Goal: Task Accomplishment & Management: Manage account settings

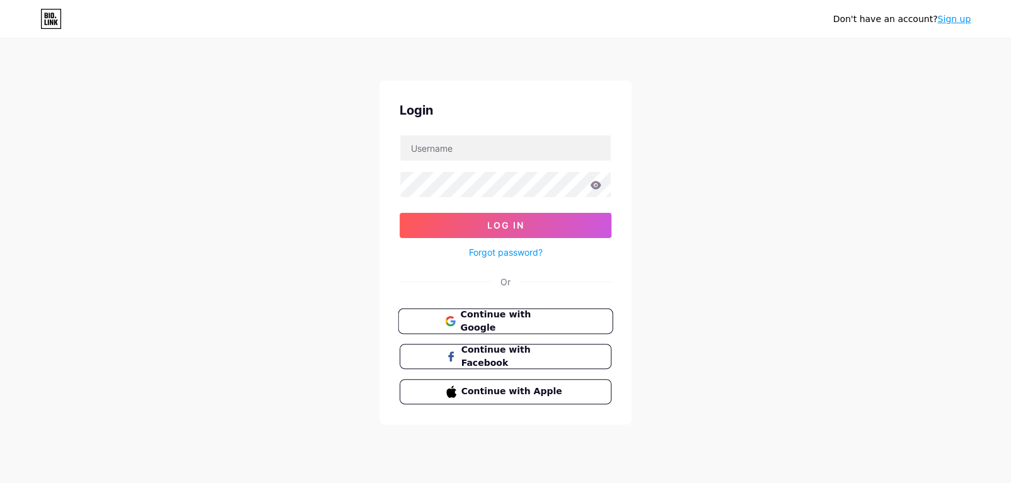
click at [503, 323] on span "Continue with Google" at bounding box center [512, 321] width 105 height 27
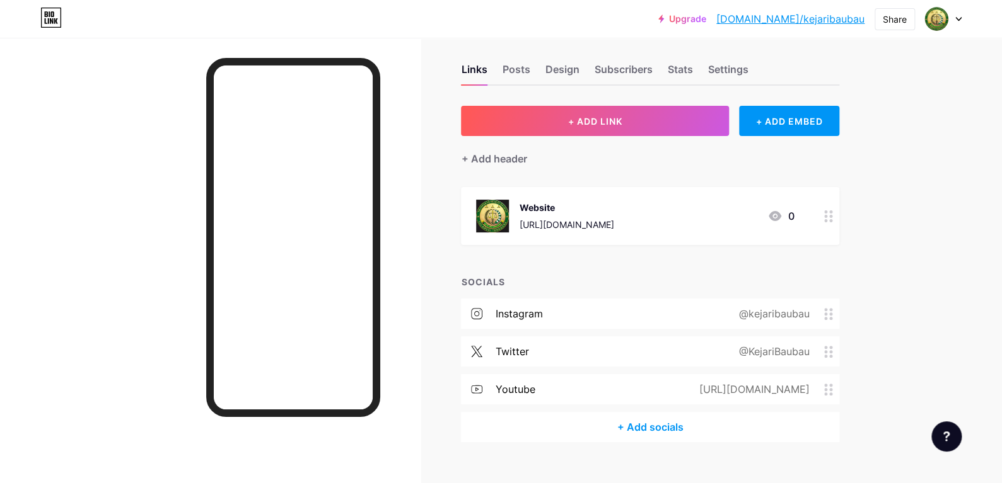
scroll to position [32, 0]
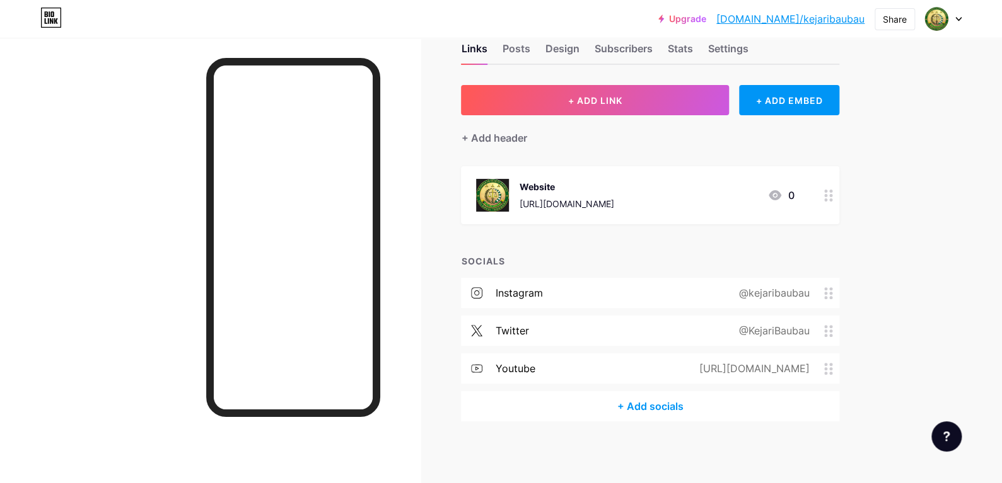
click at [538, 202] on div "[URL][DOMAIN_NAME]" at bounding box center [566, 203] width 95 height 13
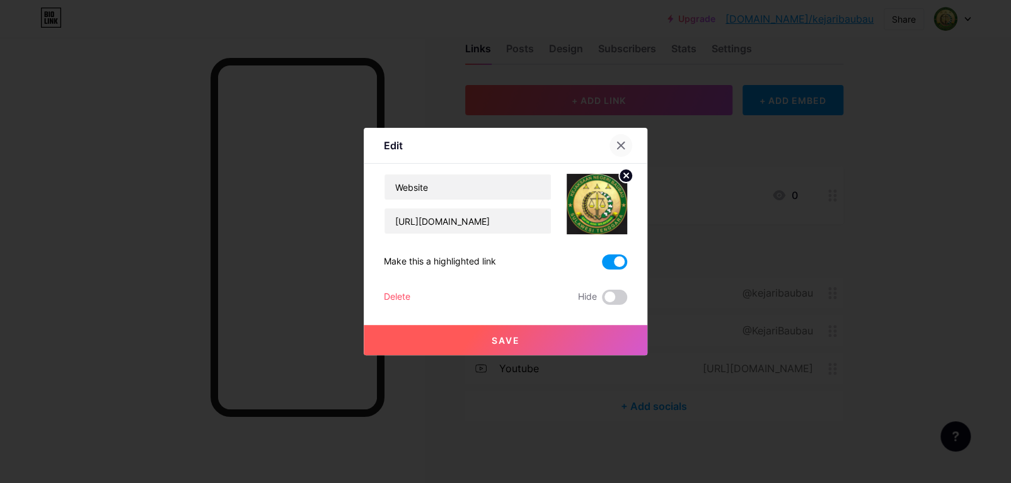
click at [621, 139] on div at bounding box center [621, 145] width 23 height 23
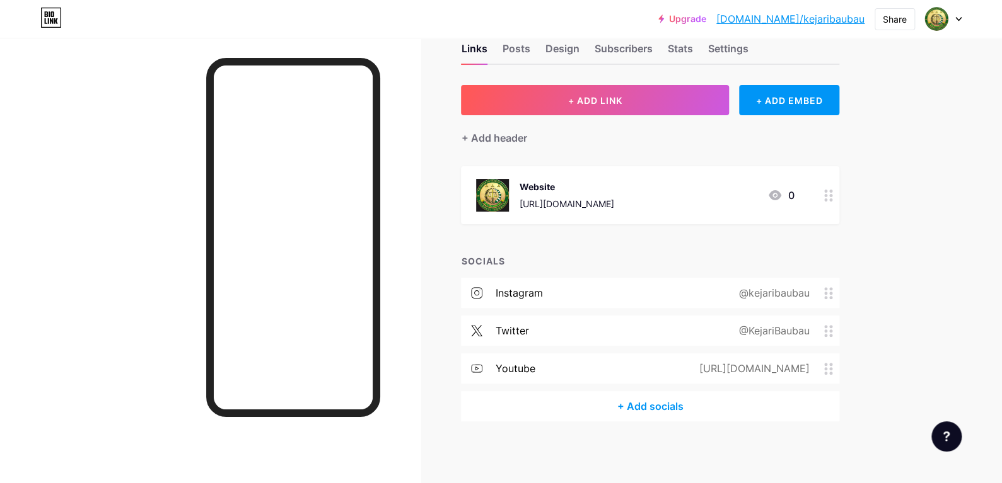
click at [499, 304] on div "instagram @kejaribaubau" at bounding box center [650, 293] width 378 height 30
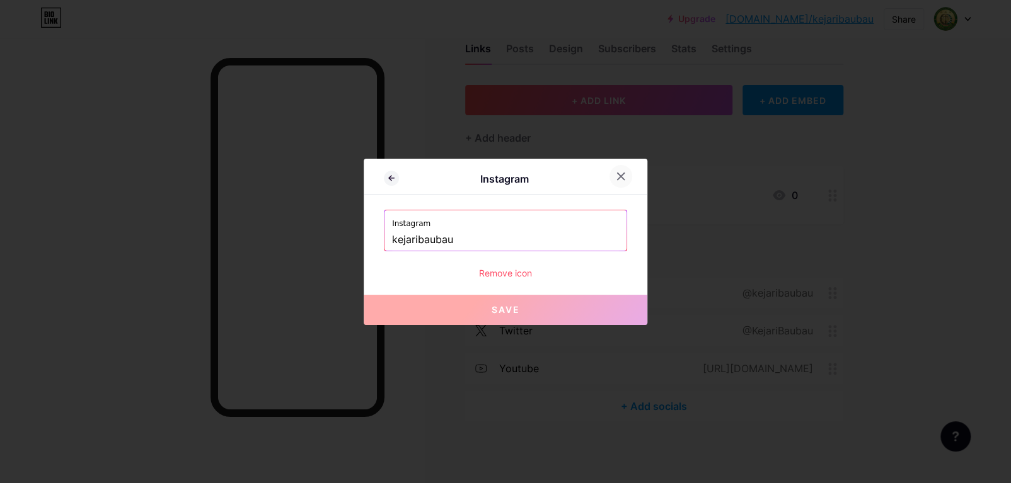
click at [618, 178] on icon at bounding box center [621, 176] width 7 height 7
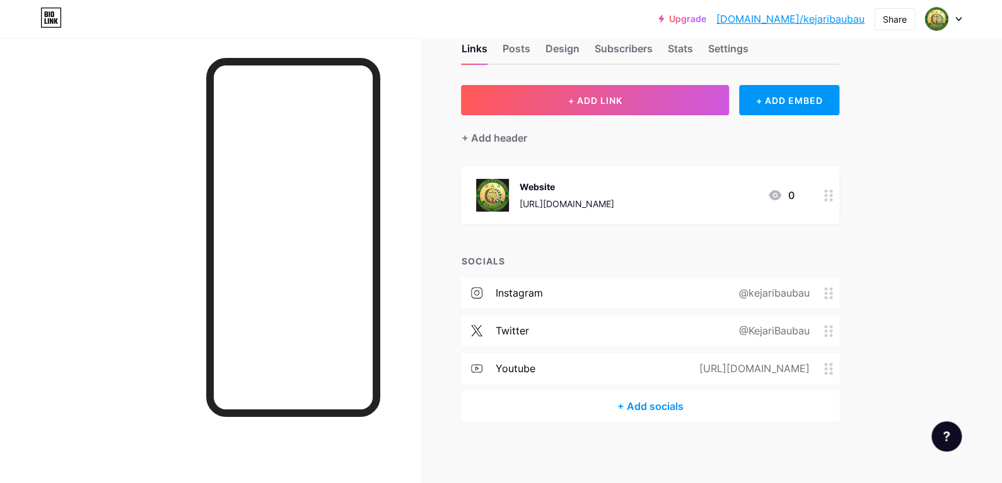
click at [833, 295] on icon at bounding box center [828, 293] width 9 height 12
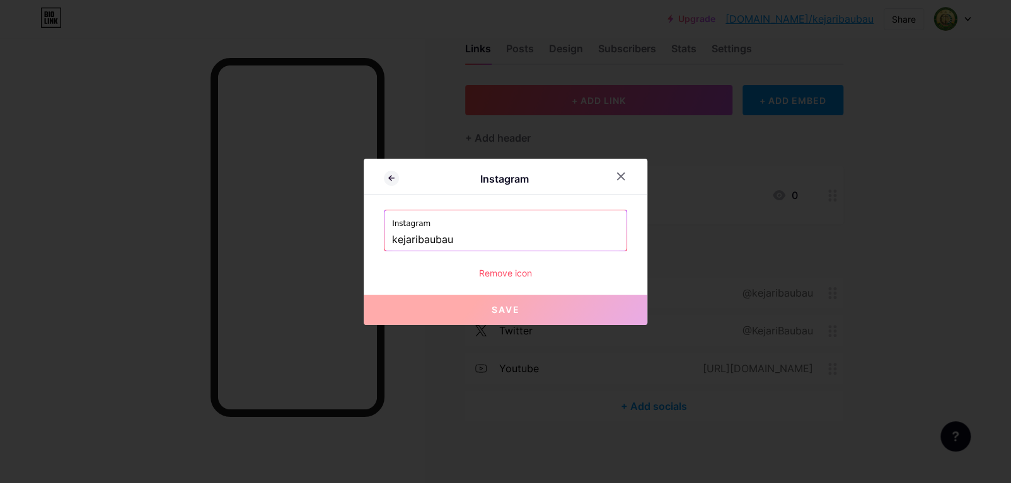
click at [627, 171] on div at bounding box center [621, 176] width 23 height 23
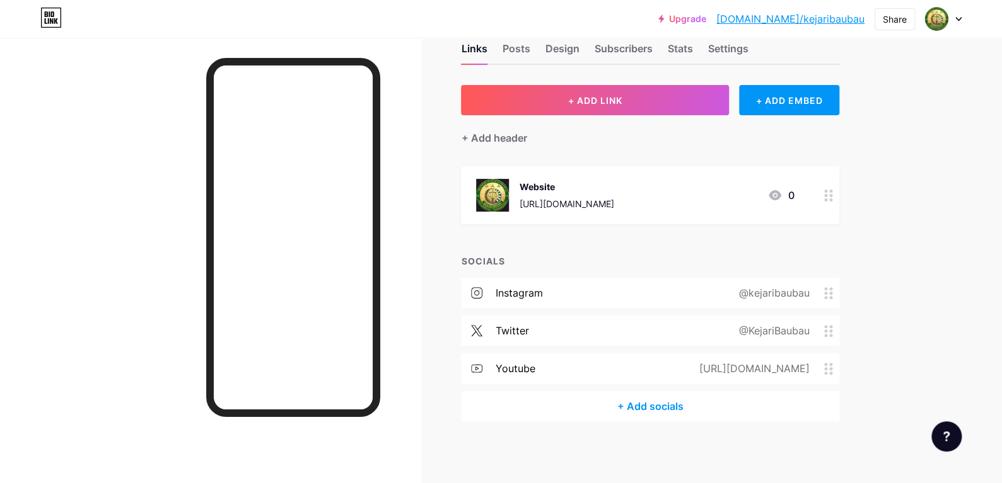
click at [612, 330] on div "twitter @KejariBaubau" at bounding box center [650, 331] width 378 height 30
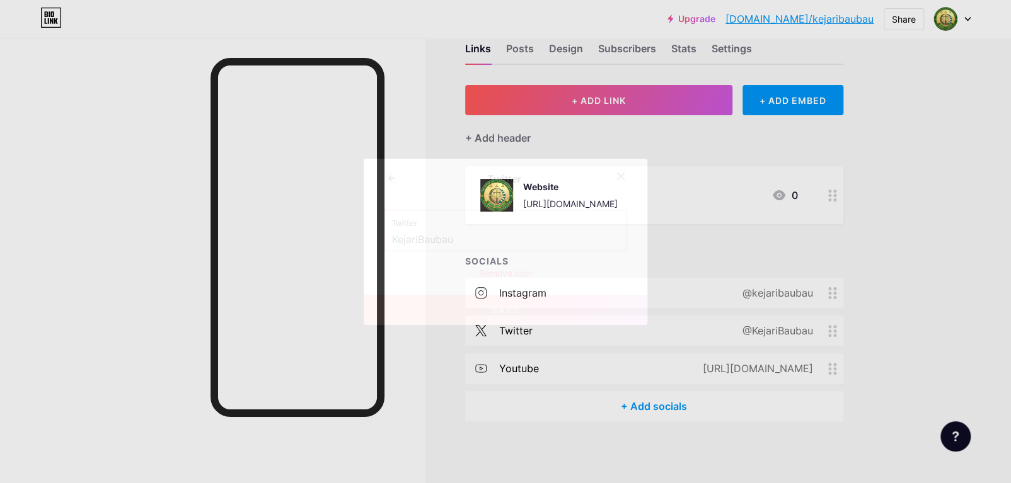
drag, startPoint x: 626, startPoint y: 176, endPoint x: 630, endPoint y: 188, distance: 13.4
click at [626, 176] on div at bounding box center [621, 176] width 23 height 23
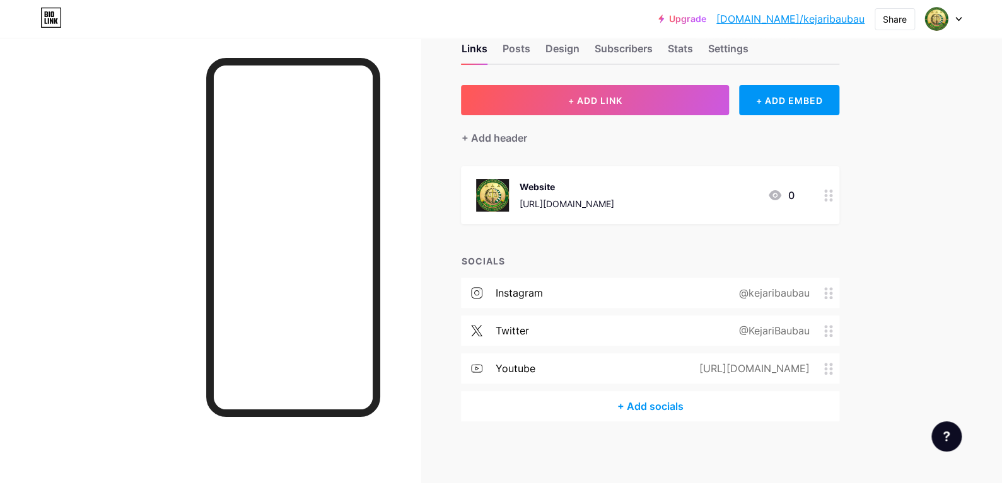
click at [700, 359] on div "youtube [URL][DOMAIN_NAME]" at bounding box center [650, 369] width 378 height 30
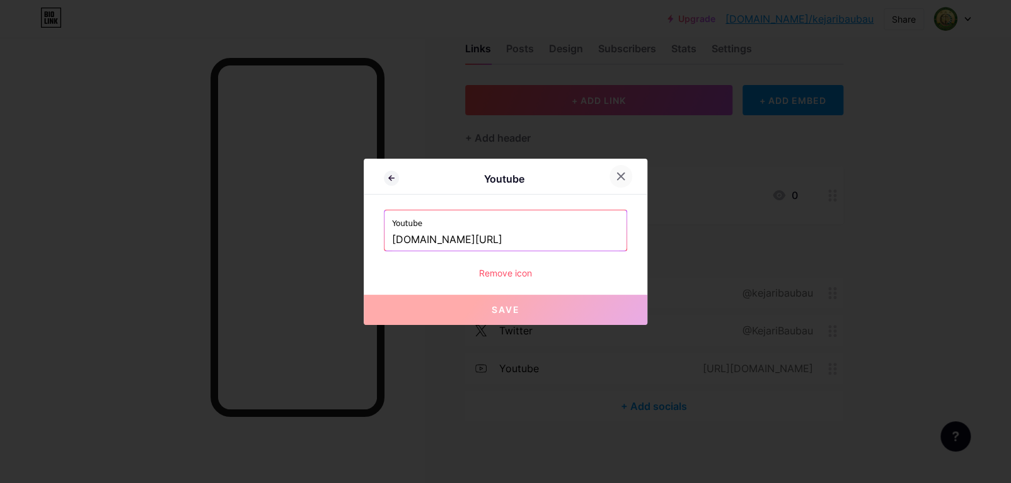
click at [621, 180] on icon at bounding box center [621, 176] width 10 height 10
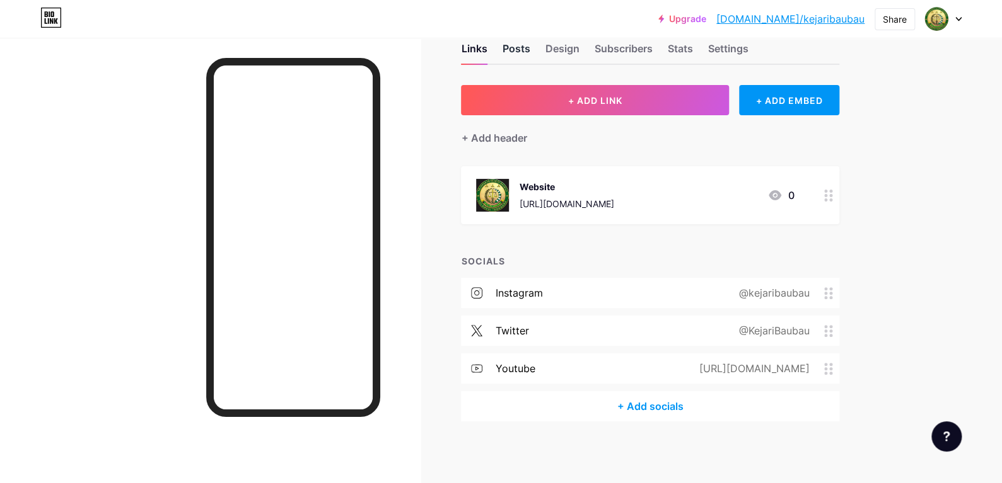
click at [514, 55] on div "Posts" at bounding box center [516, 52] width 28 height 23
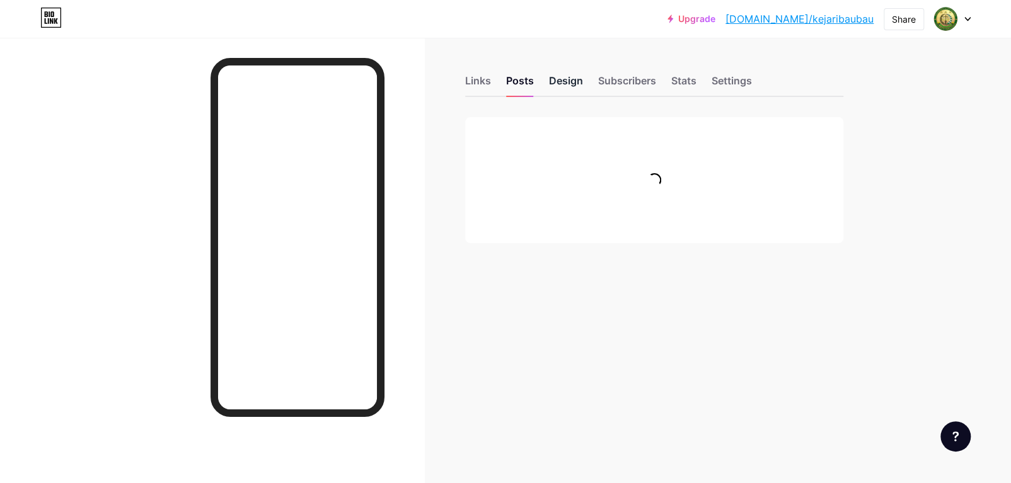
click at [562, 52] on div "Links Posts Design Subscribers Stats Settings Feature requests Help center Cont…" at bounding box center [448, 172] width 896 height 269
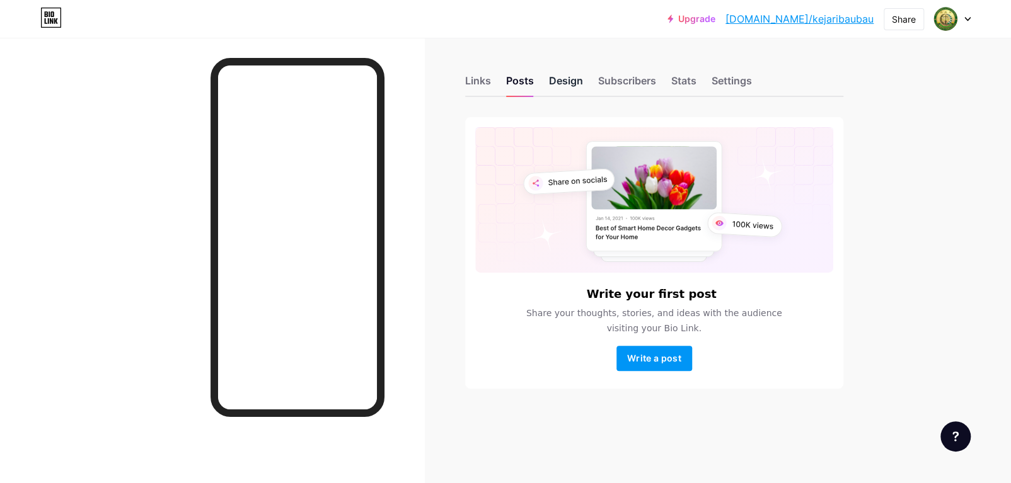
click at [565, 79] on div "Design" at bounding box center [566, 84] width 34 height 23
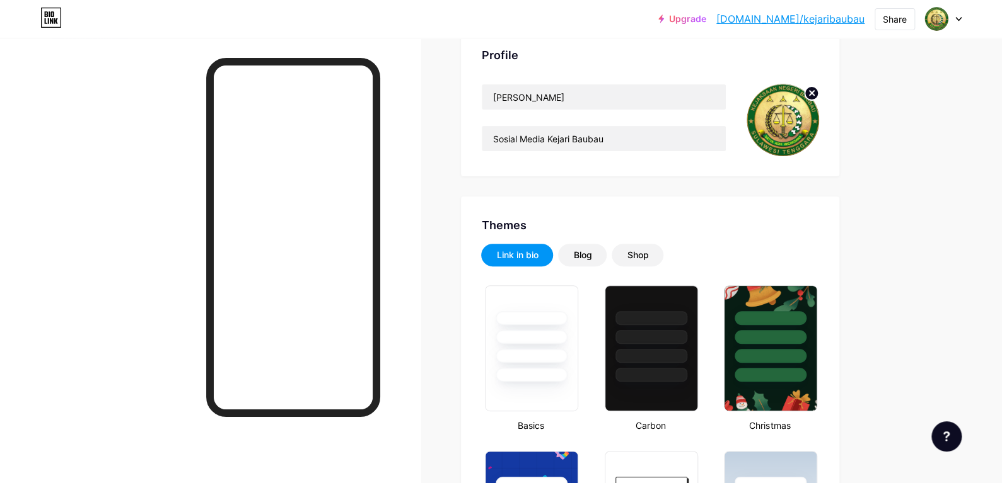
scroll to position [63, 0]
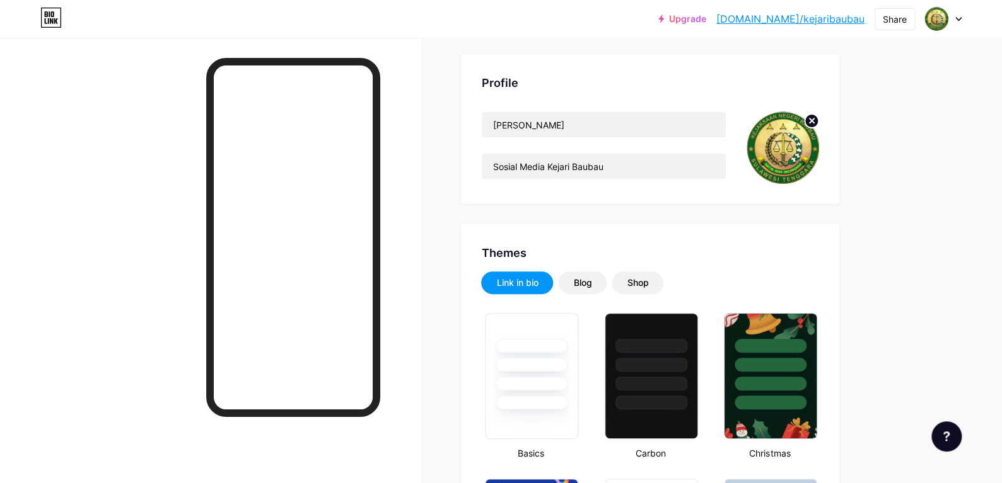
click at [606, 281] on div "Blog" at bounding box center [582, 283] width 49 height 23
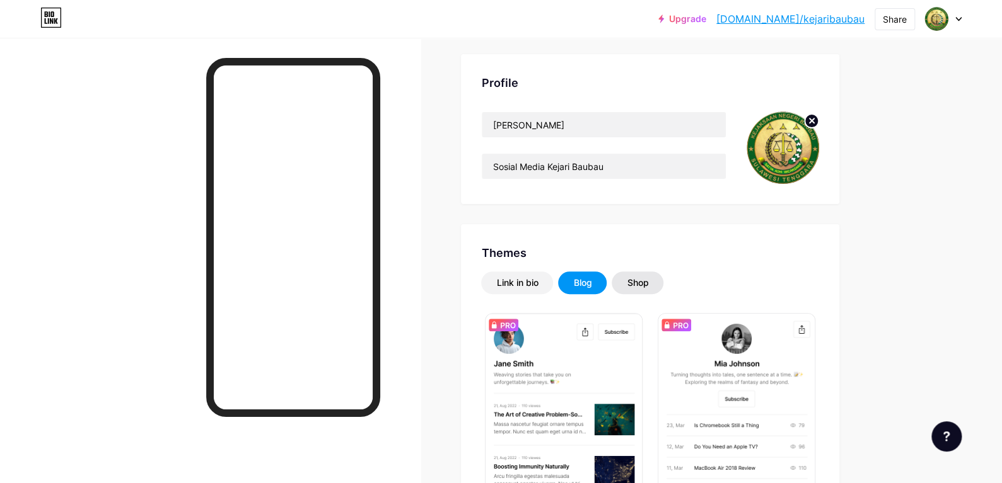
click at [639, 278] on div "Shop" at bounding box center [637, 283] width 21 height 13
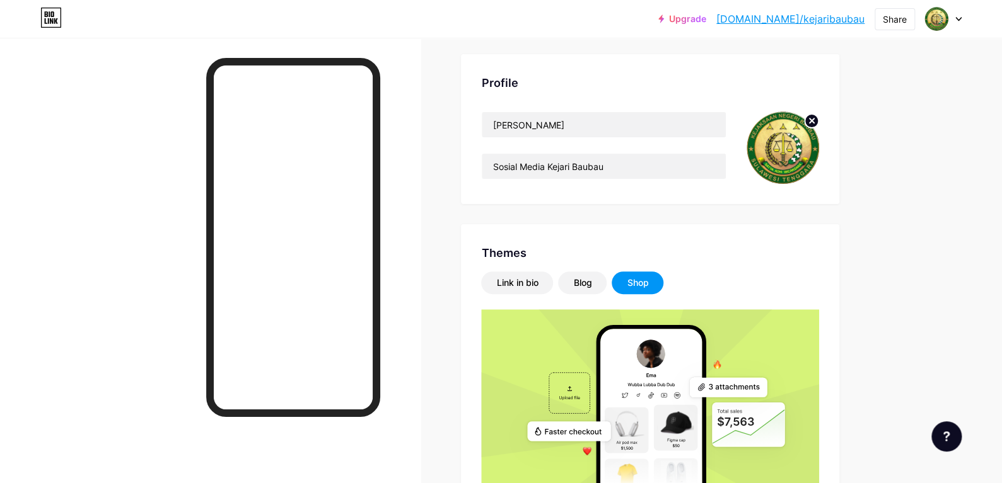
click at [495, 270] on div "Themes Link in bio Blog Shop Shop Showcase your unique creations and sell them …" at bounding box center [650, 414] width 378 height 381
click at [498, 274] on div "Link in bio" at bounding box center [517, 283] width 72 height 23
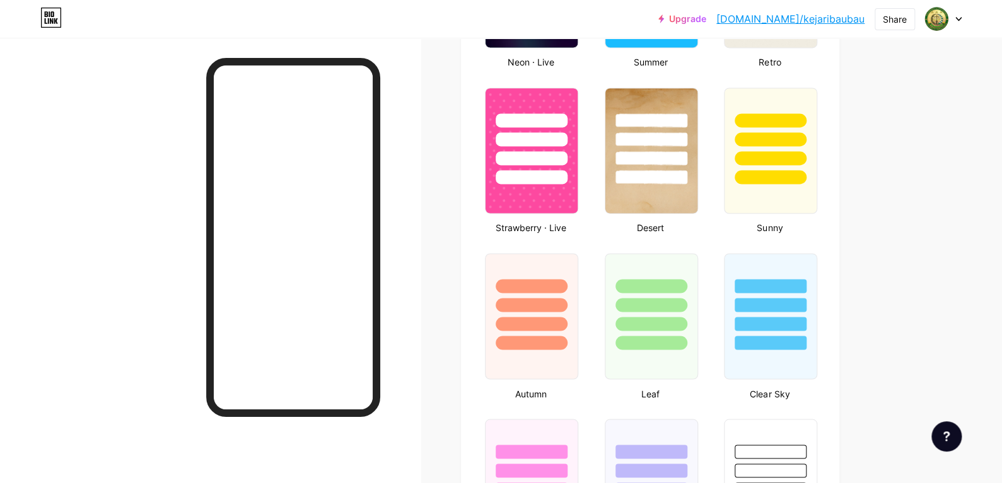
scroll to position [946, 0]
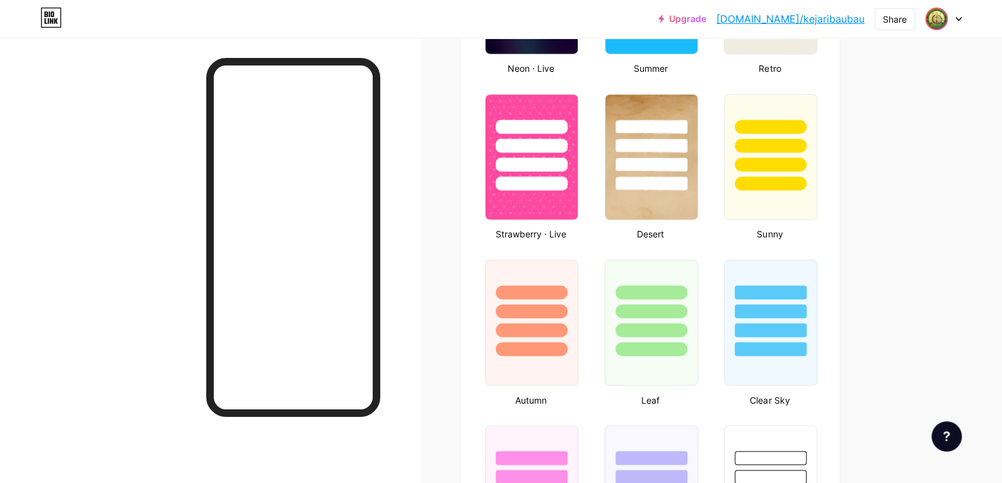
click at [941, 23] on img at bounding box center [936, 19] width 20 height 20
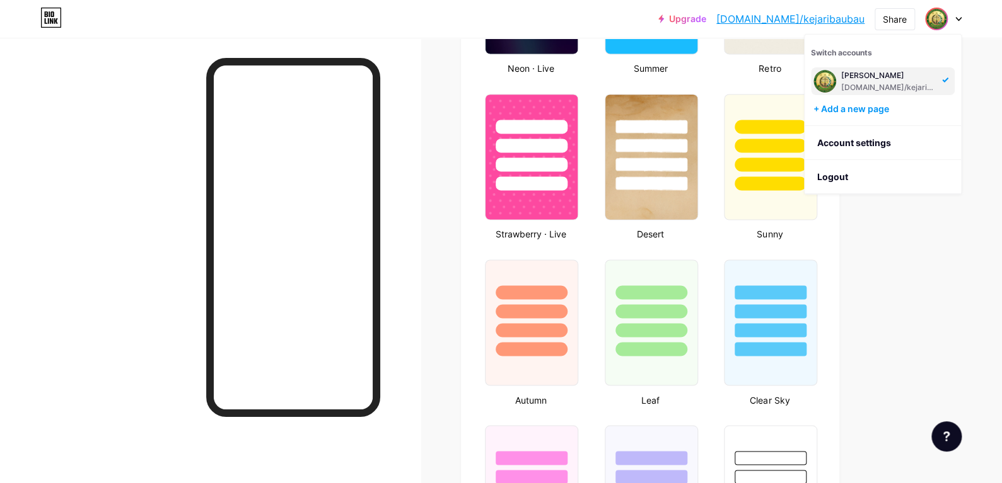
click at [956, 18] on icon at bounding box center [958, 19] width 5 height 3
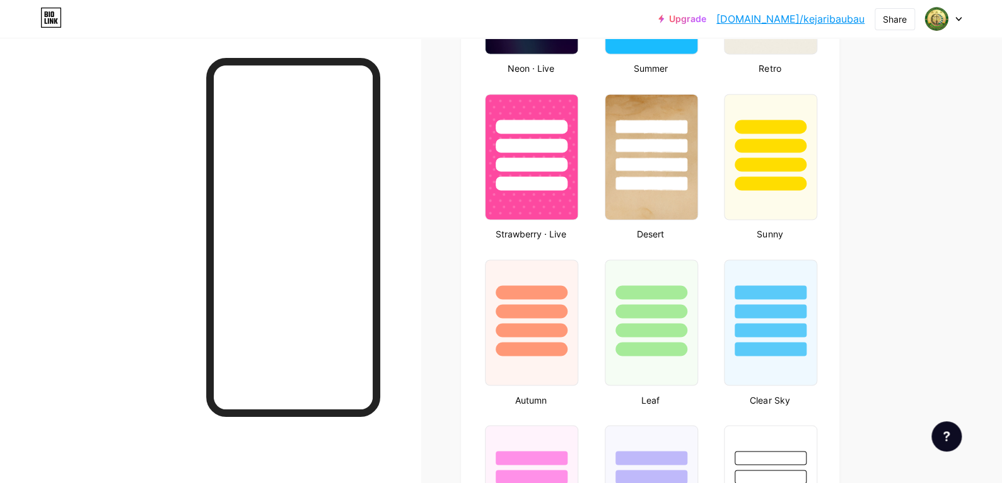
click at [955, 21] on div at bounding box center [943, 19] width 37 height 23
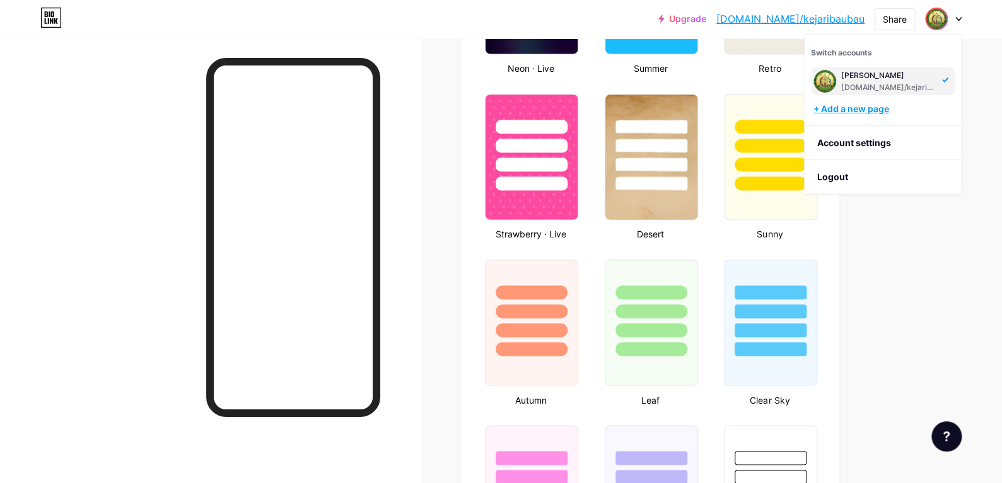
click at [895, 107] on div "+ Add a new page" at bounding box center [883, 109] width 141 height 13
